Goal: Task Accomplishment & Management: Complete application form

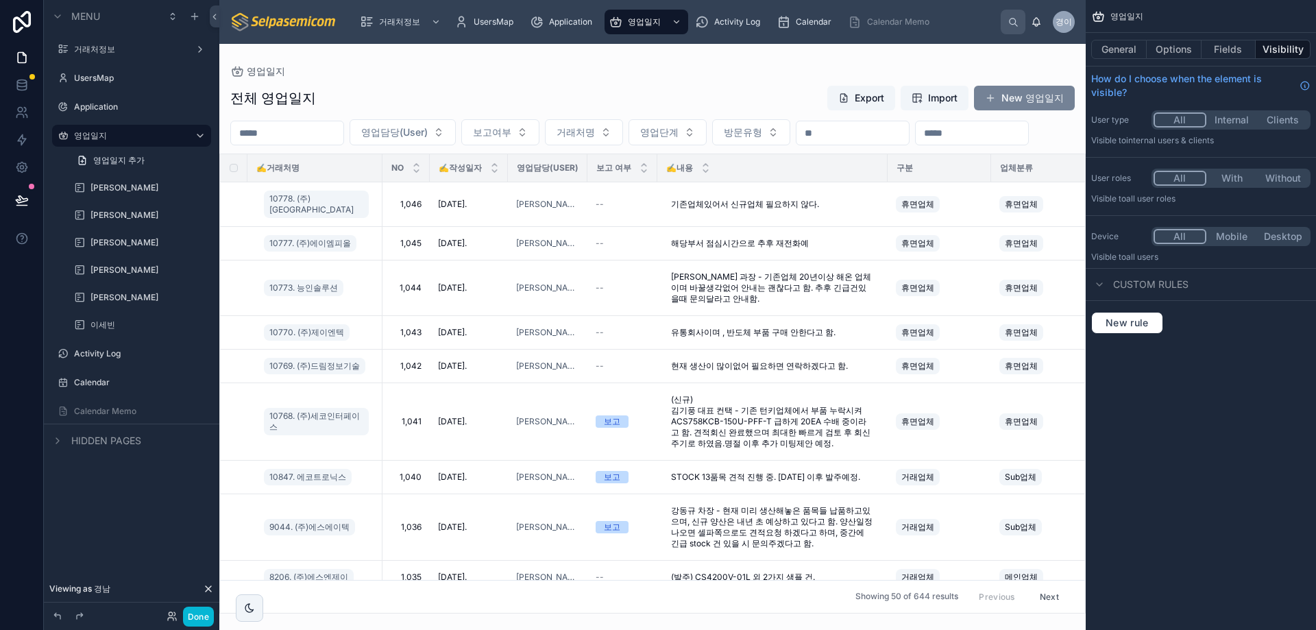
click at [1049, 103] on button "New 영업일지" at bounding box center [1024, 98] width 101 height 25
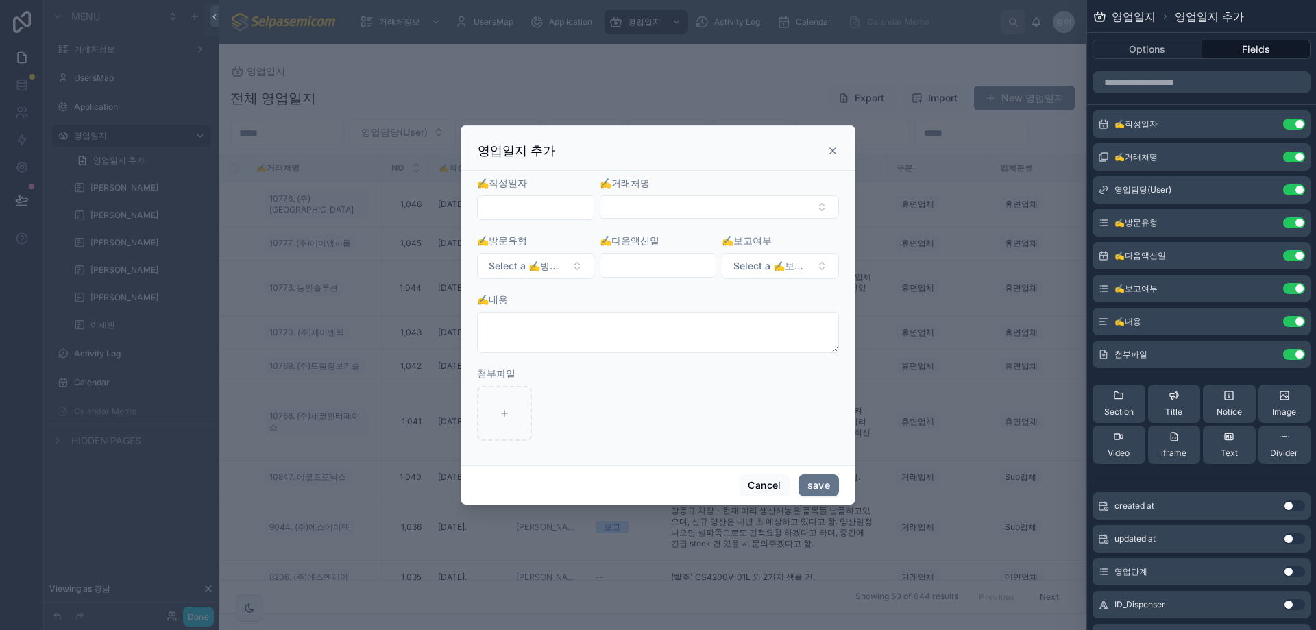
click at [540, 206] on input "text" at bounding box center [536, 207] width 116 height 19
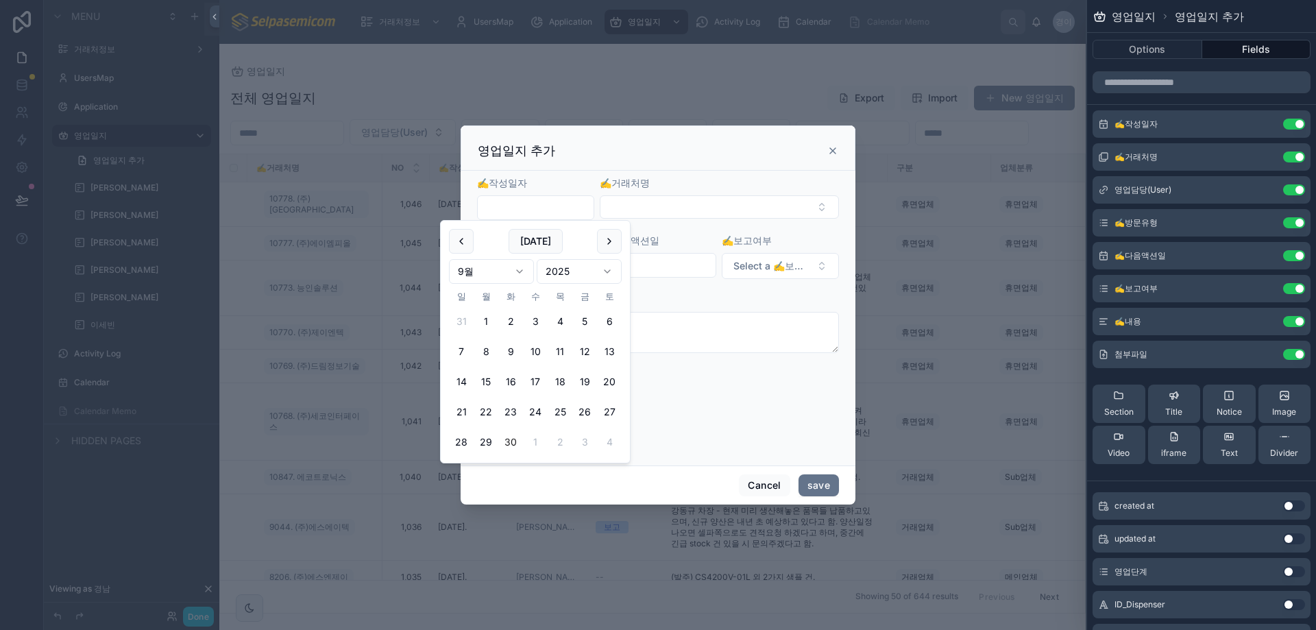
click at [509, 437] on button "30" at bounding box center [510, 442] width 25 height 25
type input "**********"
click at [663, 208] on button "Select Button" at bounding box center [719, 206] width 239 height 23
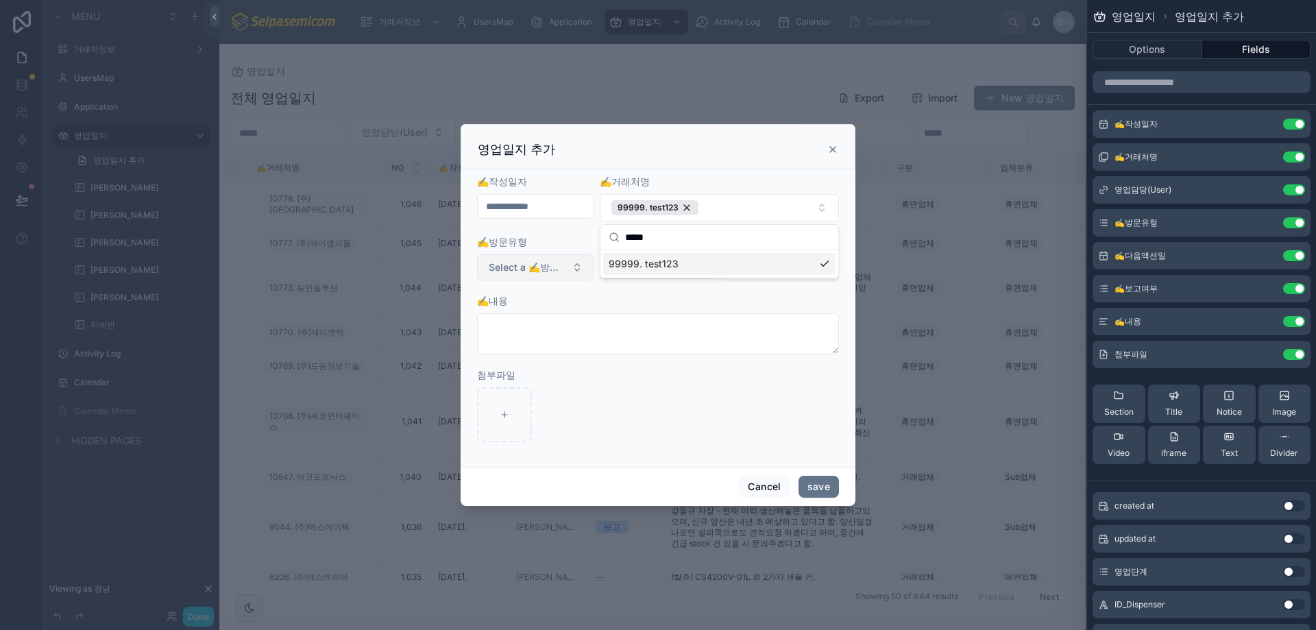
type input "*****"
click at [523, 267] on span "Select a ✍️방문유형" at bounding box center [527, 267] width 77 height 14
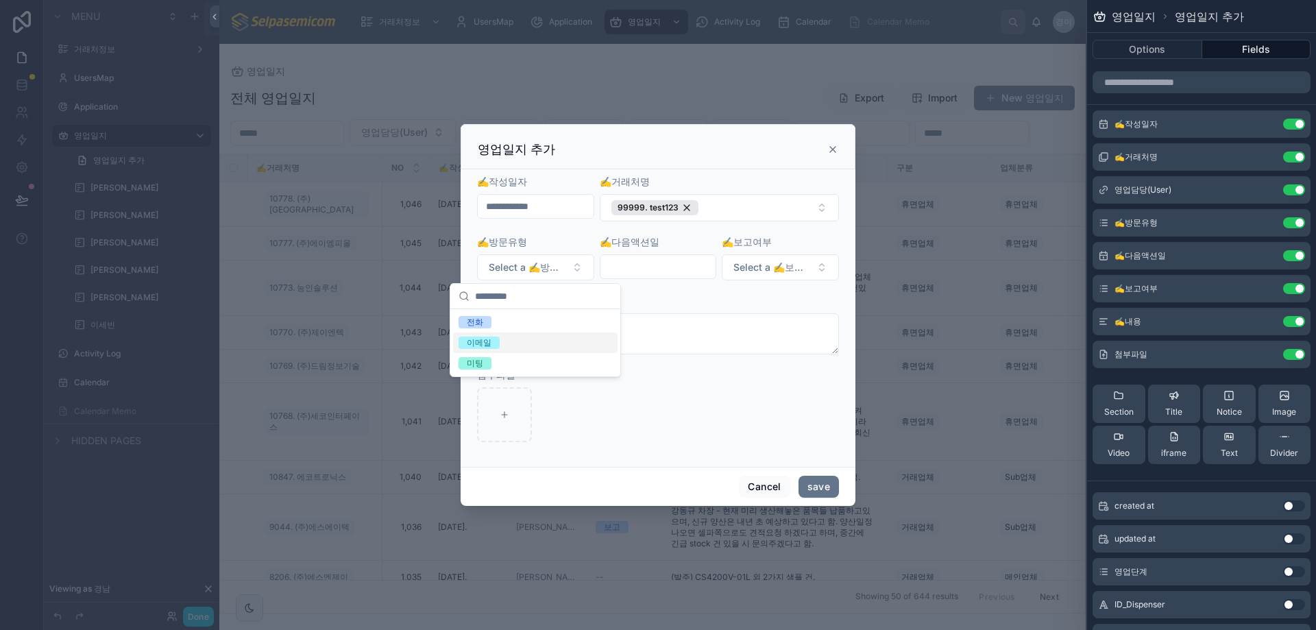
click at [483, 333] on div "이메일" at bounding box center [535, 342] width 164 height 21
drag, startPoint x: 645, startPoint y: 256, endPoint x: 639, endPoint y: 263, distance: 8.8
click at [644, 258] on div at bounding box center [658, 266] width 117 height 25
click at [639, 263] on input "text" at bounding box center [658, 266] width 116 height 19
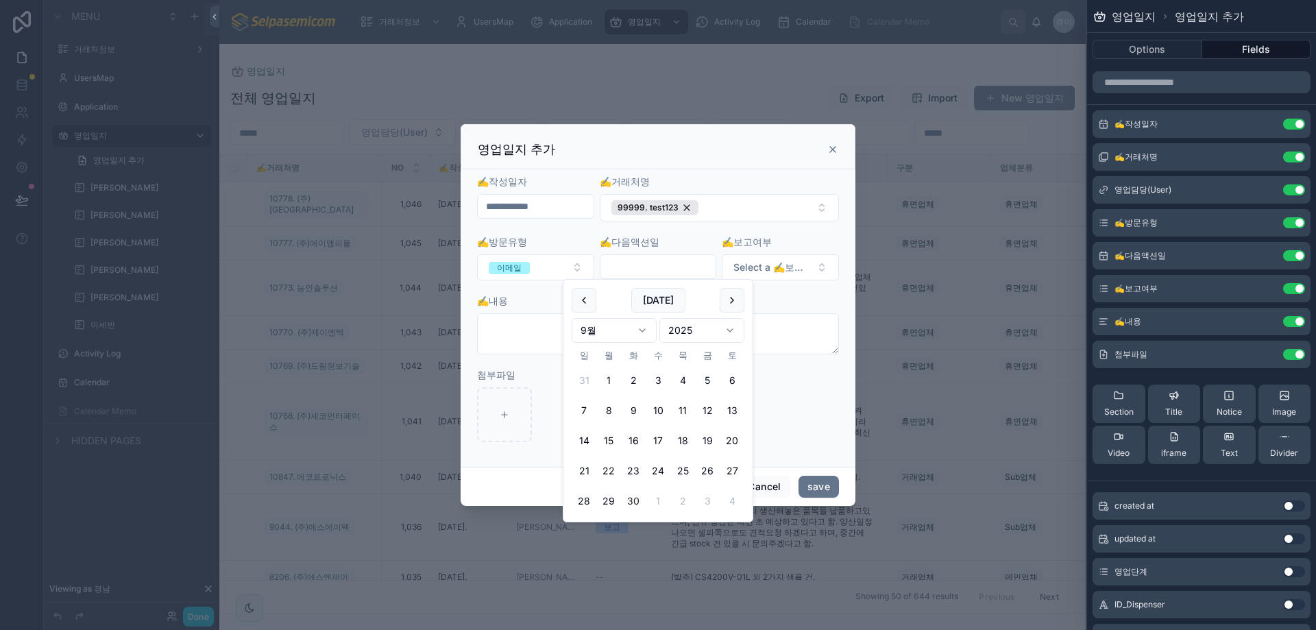
click at [631, 500] on button "30" at bounding box center [633, 501] width 25 height 25
type input "**********"
click at [766, 277] on button "Select a ✍️보고여부" at bounding box center [780, 267] width 117 height 26
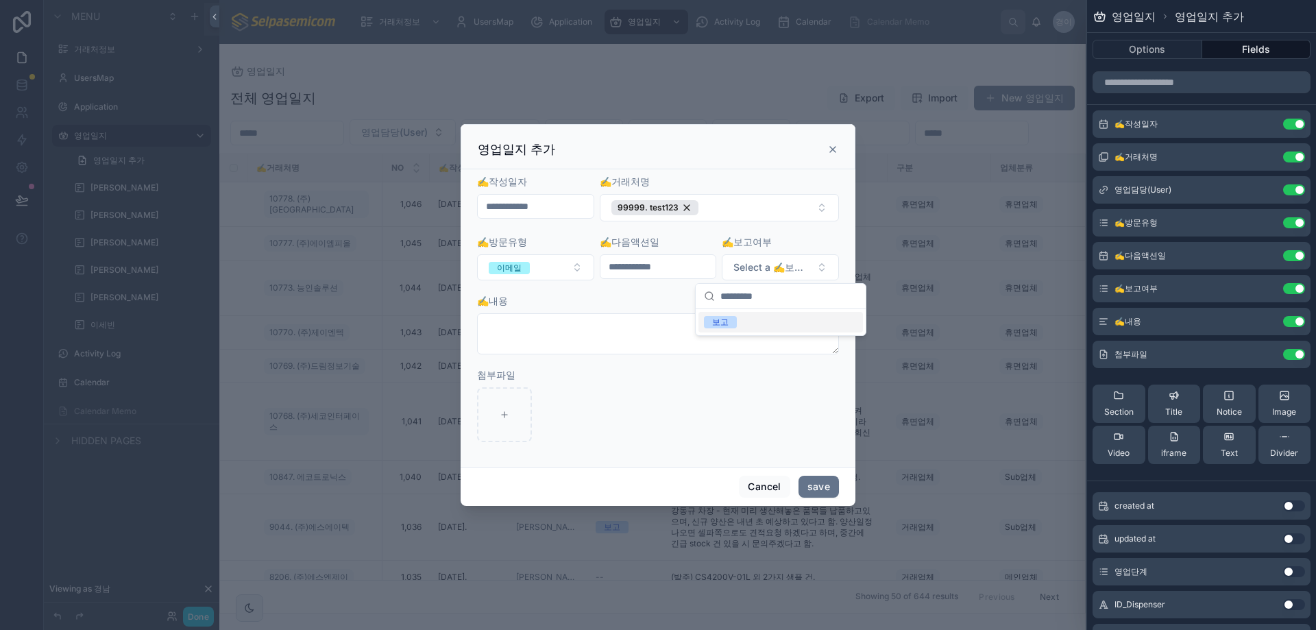
click at [720, 325] on div "보고" at bounding box center [720, 322] width 16 height 12
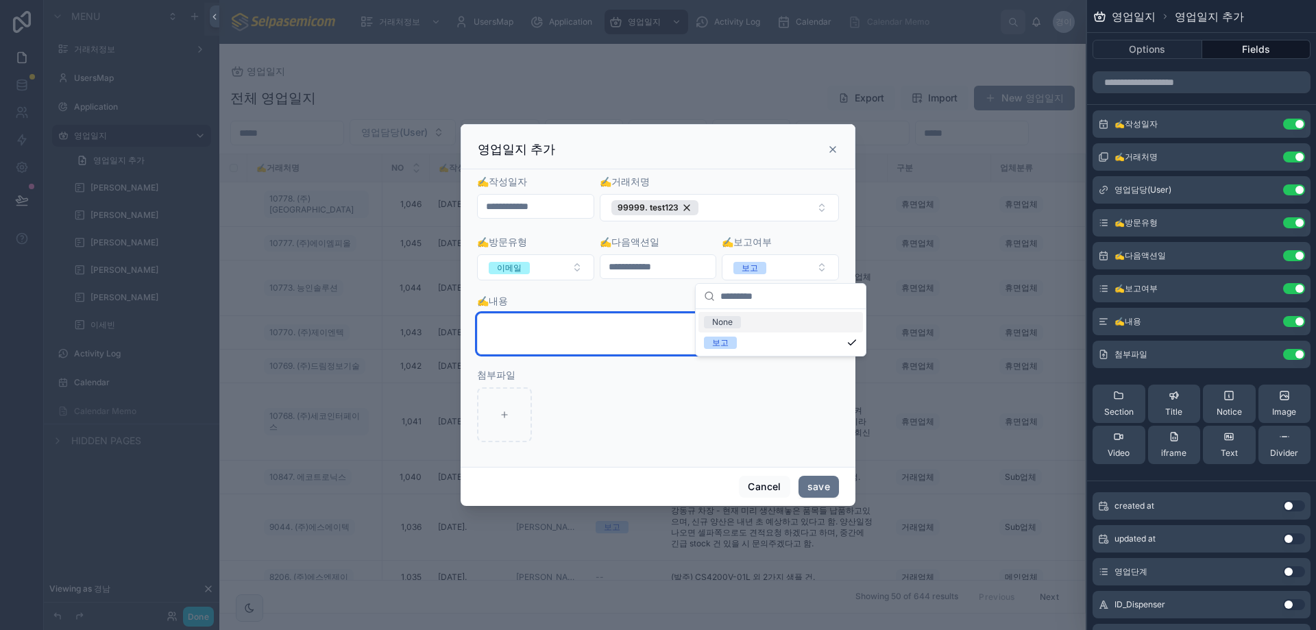
click at [634, 339] on textarea at bounding box center [658, 333] width 362 height 41
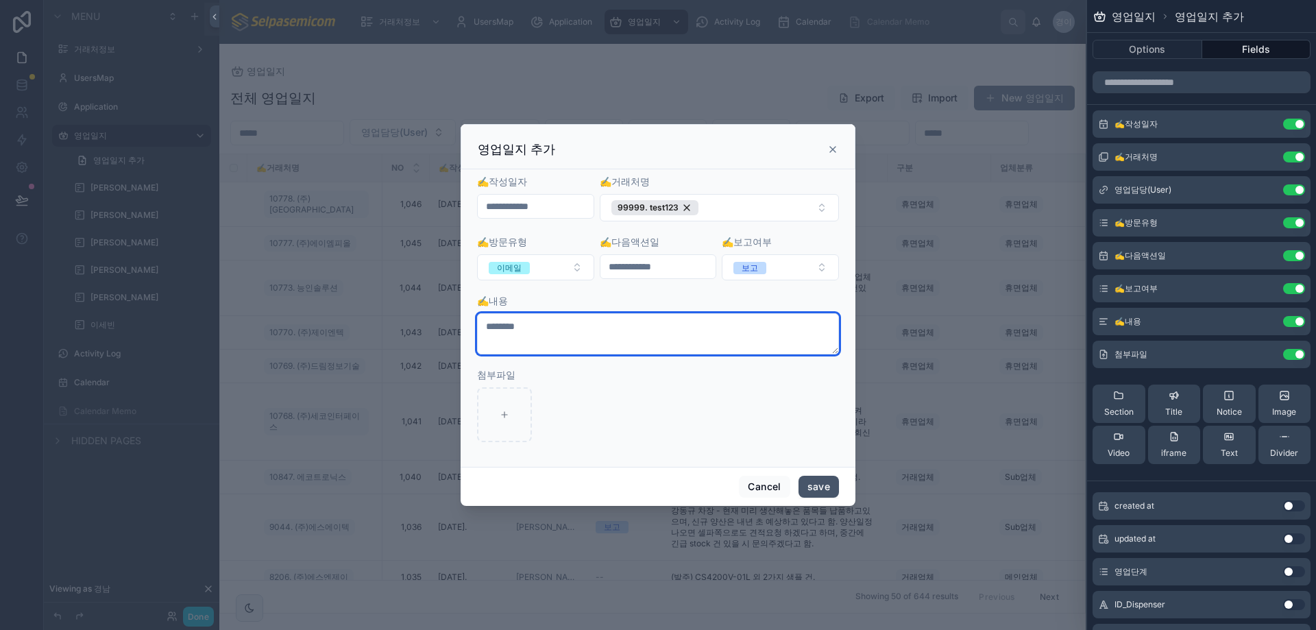
type textarea "********"
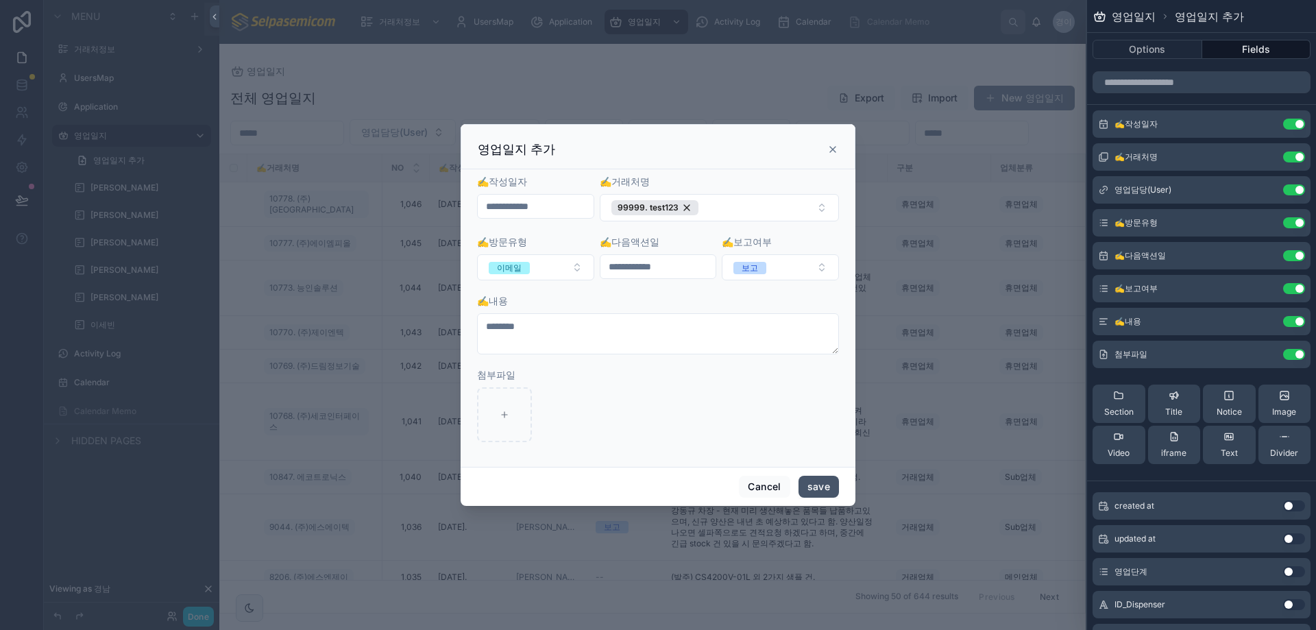
click at [824, 488] on button "save" at bounding box center [818, 487] width 40 height 22
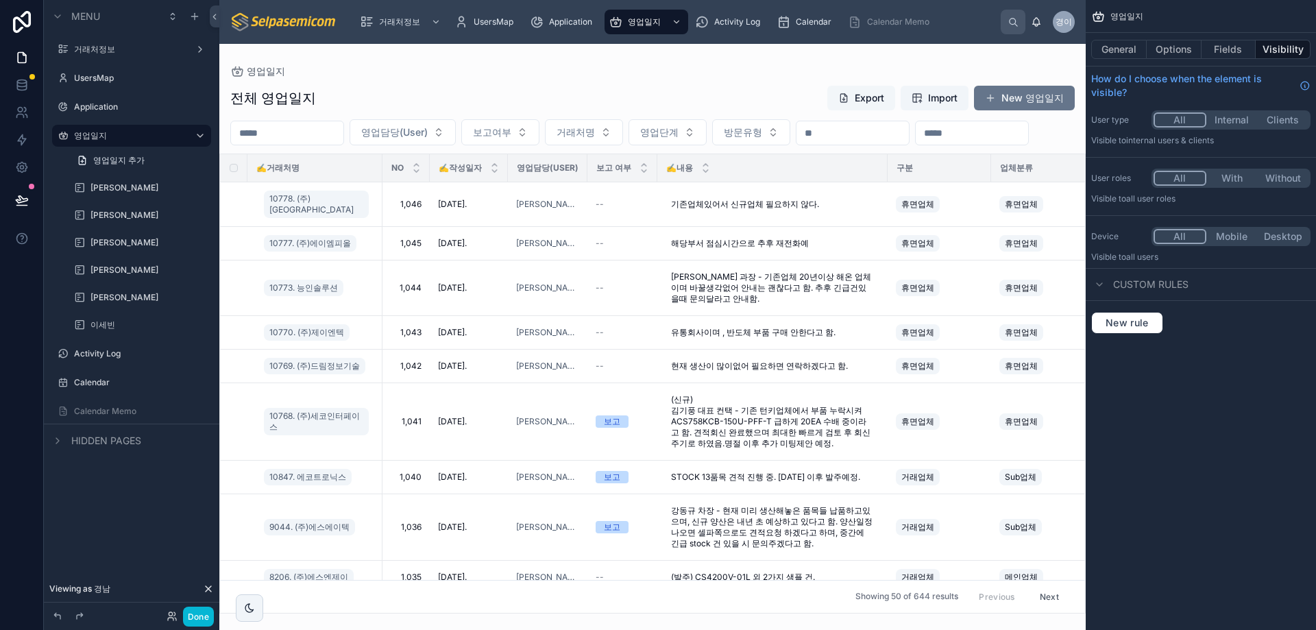
click at [869, 104] on button "Export" at bounding box center [861, 98] width 68 height 25
click at [557, 86] on div "전체 영업일지 Export Import New 영업일지" at bounding box center [652, 98] width 844 height 26
click at [1021, 95] on button "New 영업일지" at bounding box center [1024, 98] width 101 height 25
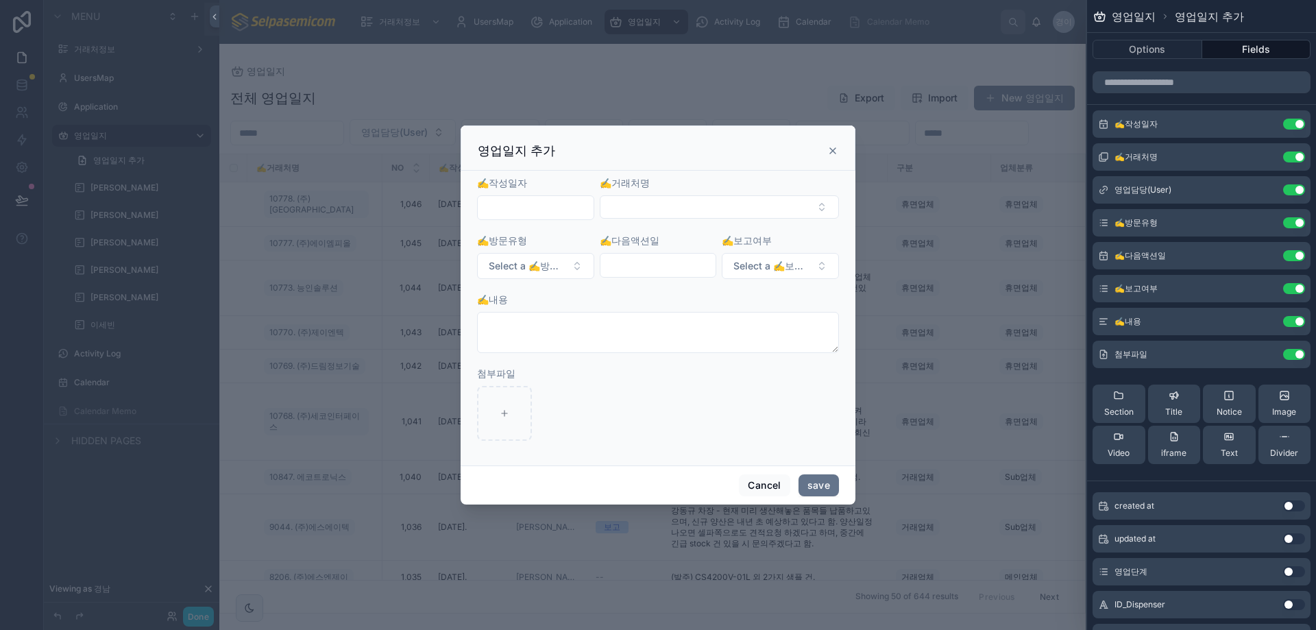
click at [827, 151] on div "영업일지 추가" at bounding box center [658, 151] width 361 height 16
click at [838, 149] on div "영업일지 추가" at bounding box center [658, 147] width 395 height 45
click at [831, 154] on icon at bounding box center [832, 150] width 11 height 11
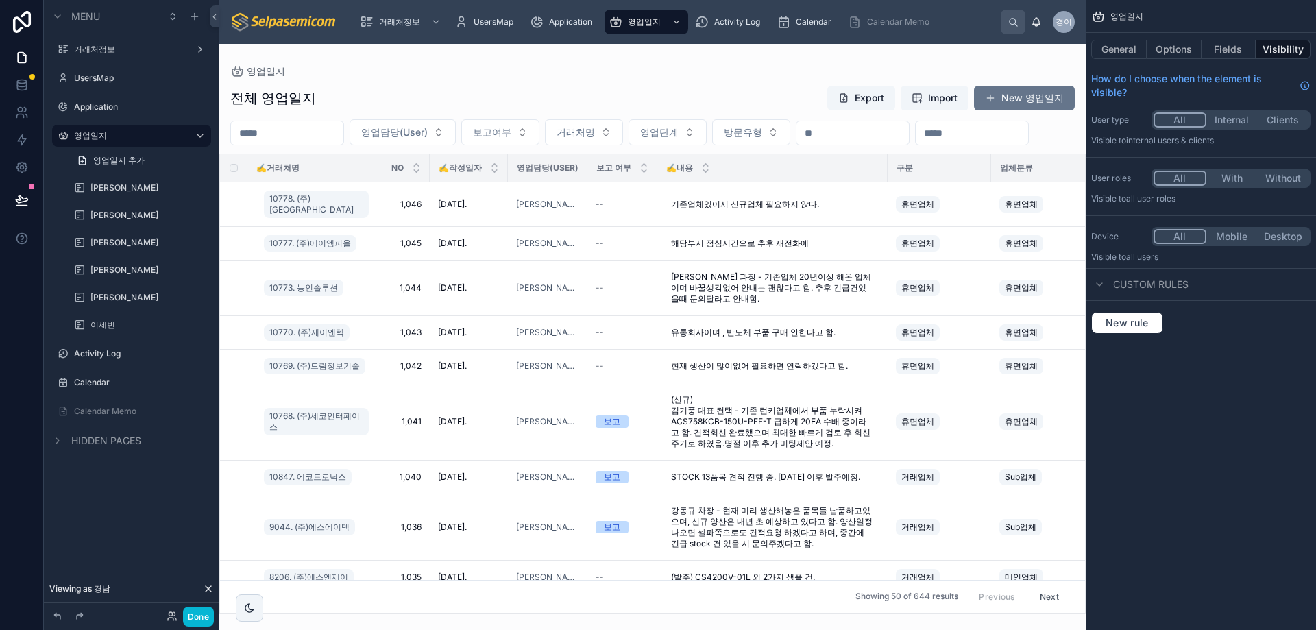
click at [832, 145] on div "영업담당(User) 보고여부 거래처명 영업단계 방문유형" at bounding box center [652, 132] width 866 height 26
click at [1038, 100] on button "New 영업일지" at bounding box center [1024, 98] width 101 height 25
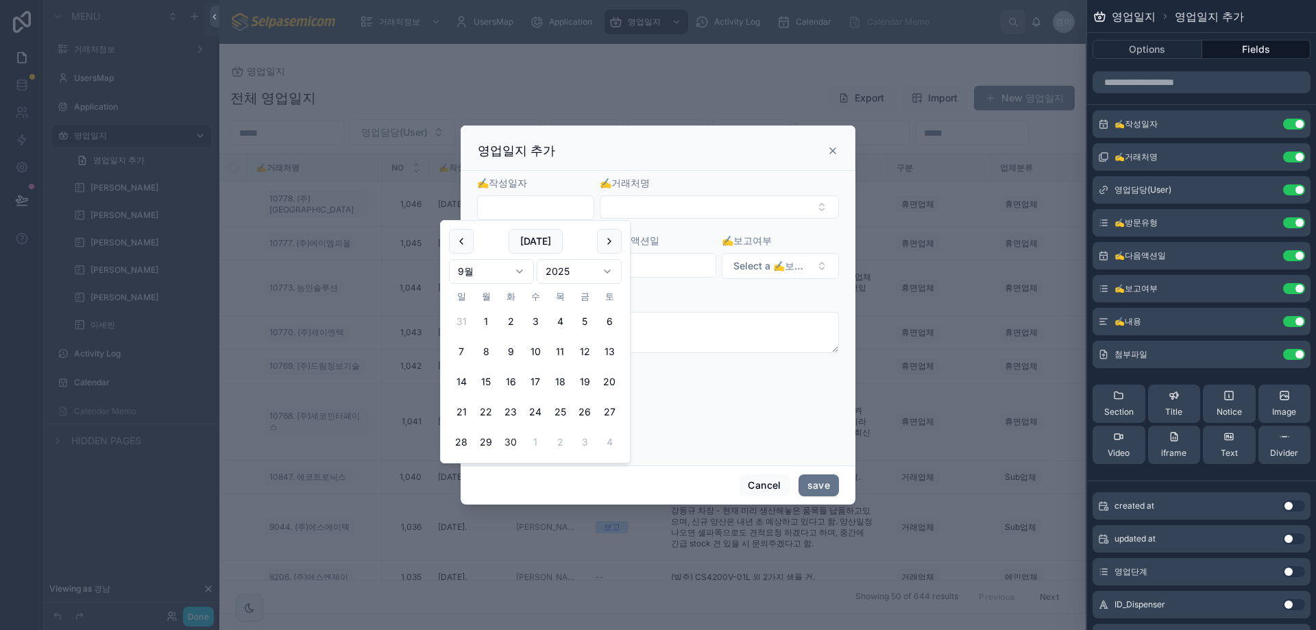
click at [562, 210] on input "text" at bounding box center [536, 207] width 116 height 19
click at [504, 440] on button "30" at bounding box center [510, 442] width 25 height 25
type input "**********"
click at [720, 202] on button "Select Button" at bounding box center [719, 206] width 239 height 23
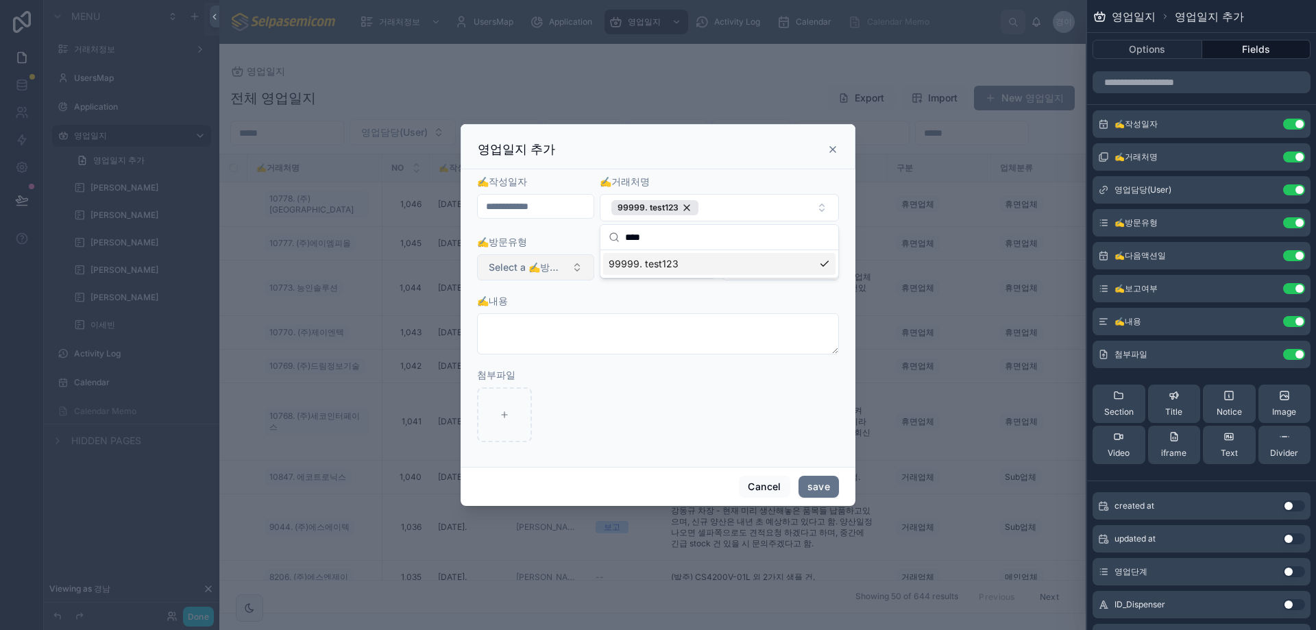
type input "****"
click at [535, 264] on span "Select a ✍️방문유형" at bounding box center [527, 267] width 77 height 14
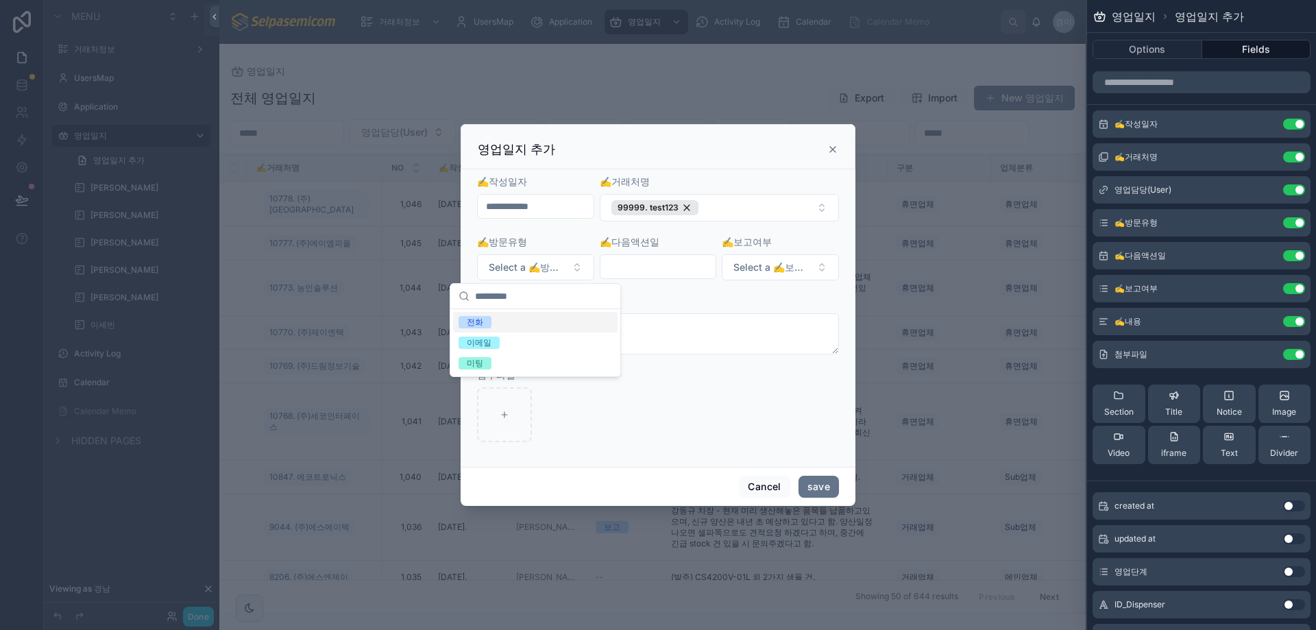
click at [480, 322] on div "전화" at bounding box center [475, 322] width 16 height 12
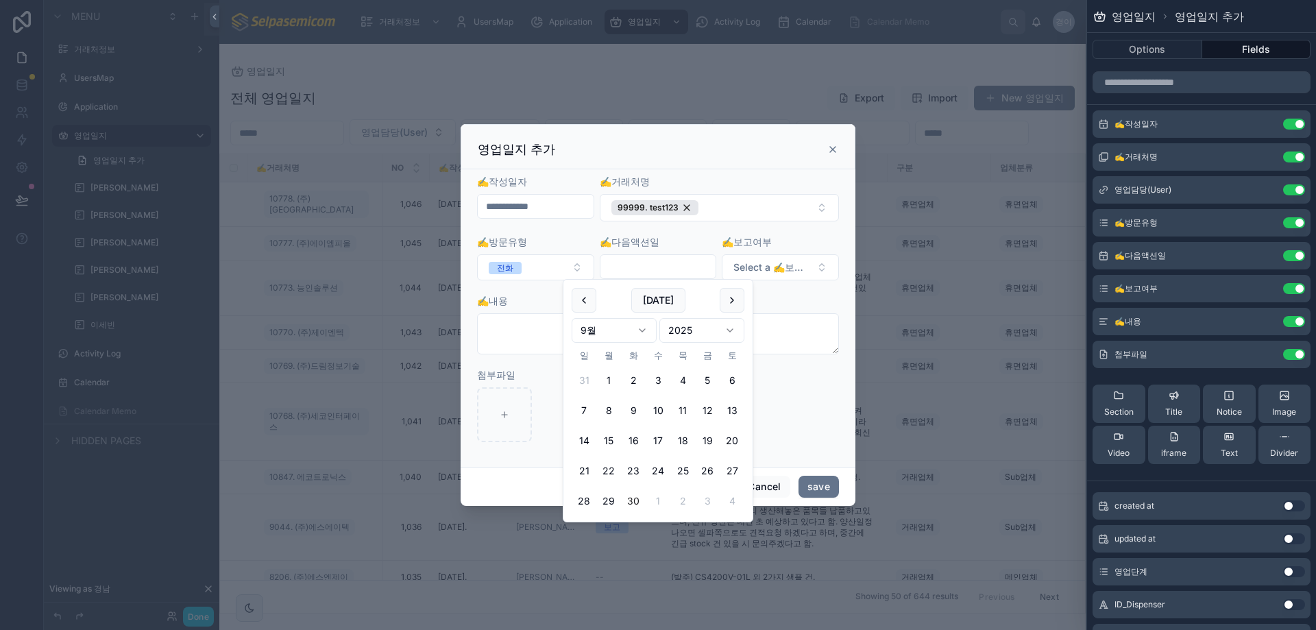
click at [643, 269] on input "text" at bounding box center [658, 266] width 116 height 19
click at [630, 502] on button "30" at bounding box center [633, 501] width 25 height 25
type input "**********"
click at [767, 135] on div "영업일지 추가" at bounding box center [658, 146] width 395 height 45
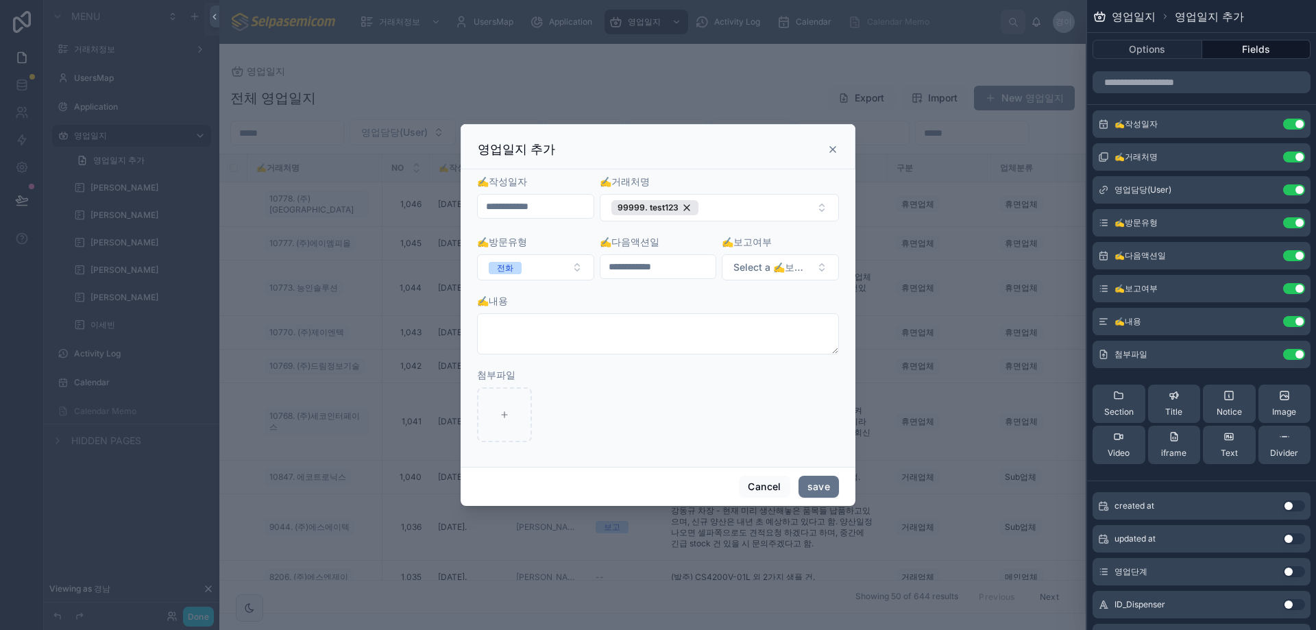
click at [833, 151] on icon at bounding box center [832, 149] width 11 height 11
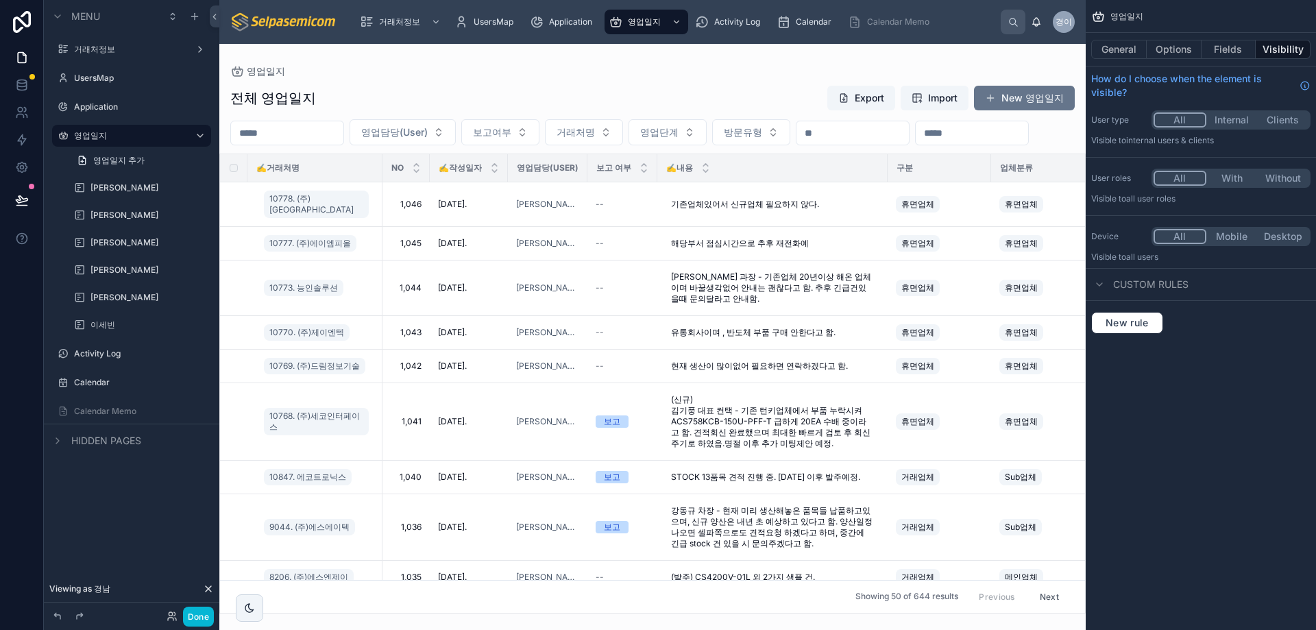
drag, startPoint x: 431, startPoint y: 71, endPoint x: 450, endPoint y: 72, distance: 18.6
click at [431, 70] on div "영업일지" at bounding box center [652, 71] width 844 height 11
